Goal: Check status: Check status

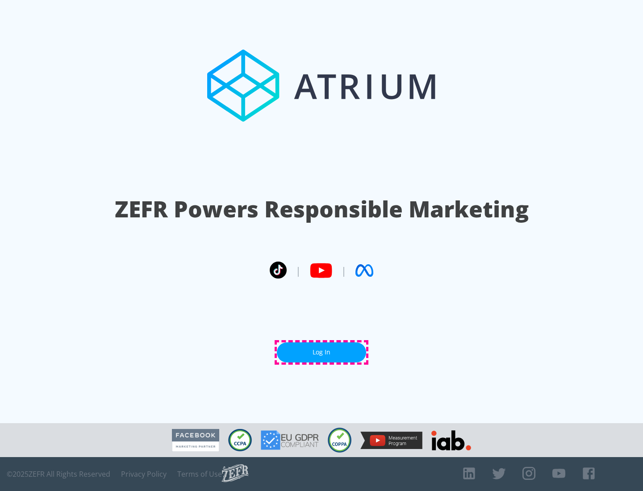
click at [321, 352] on link "Log In" at bounding box center [321, 352] width 89 height 20
